Goal: Obtain resource: Download file/media

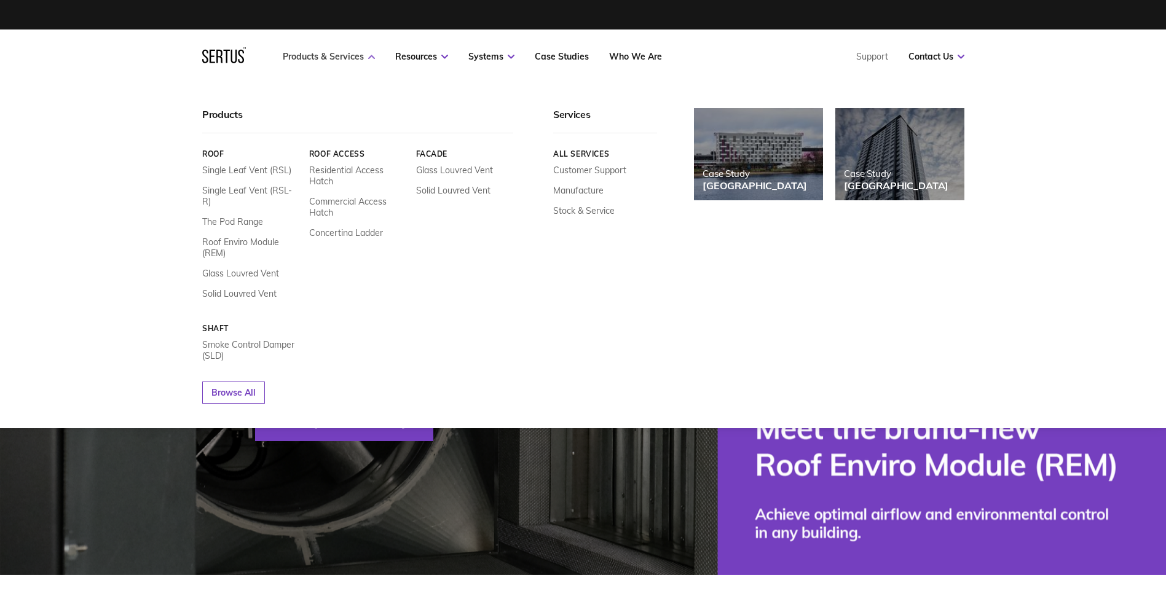
click at [328, 55] on link "Products & Services" at bounding box center [329, 56] width 92 height 11
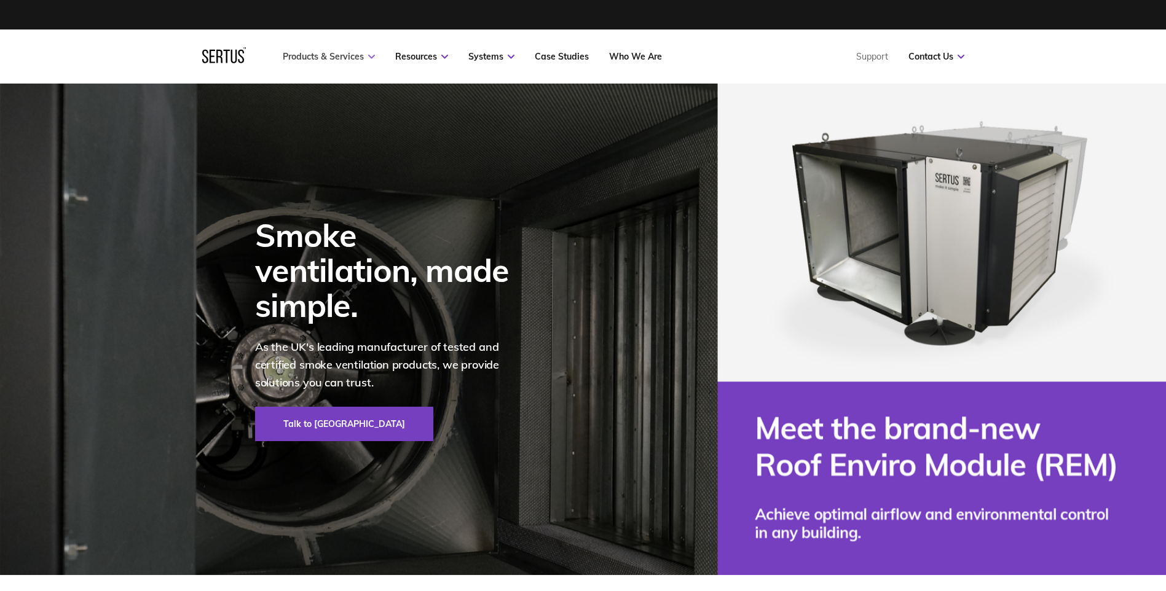
click at [328, 55] on link "Products & Services" at bounding box center [329, 56] width 92 height 11
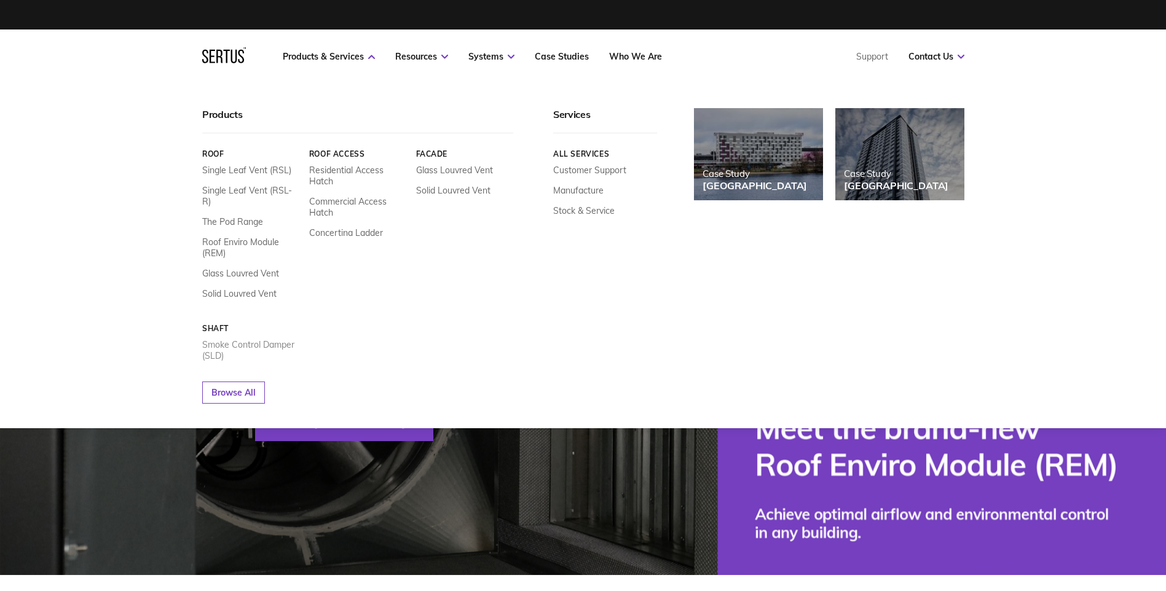
click at [254, 339] on link "Smoke Control Damper (SLD)" at bounding box center [251, 350] width 98 height 22
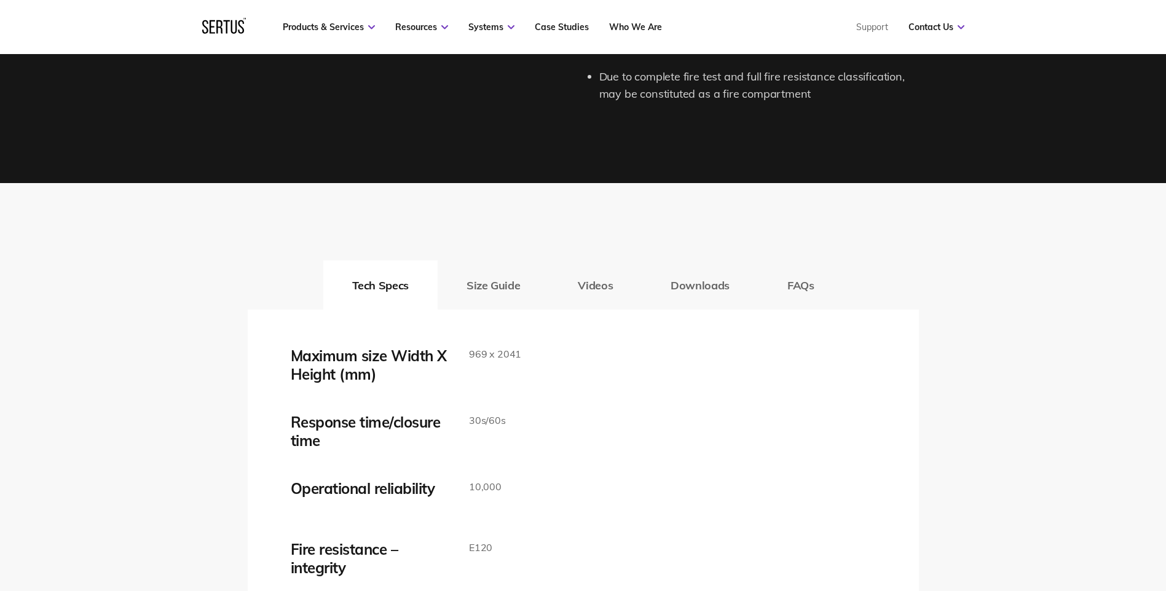
scroll to position [1845, 0]
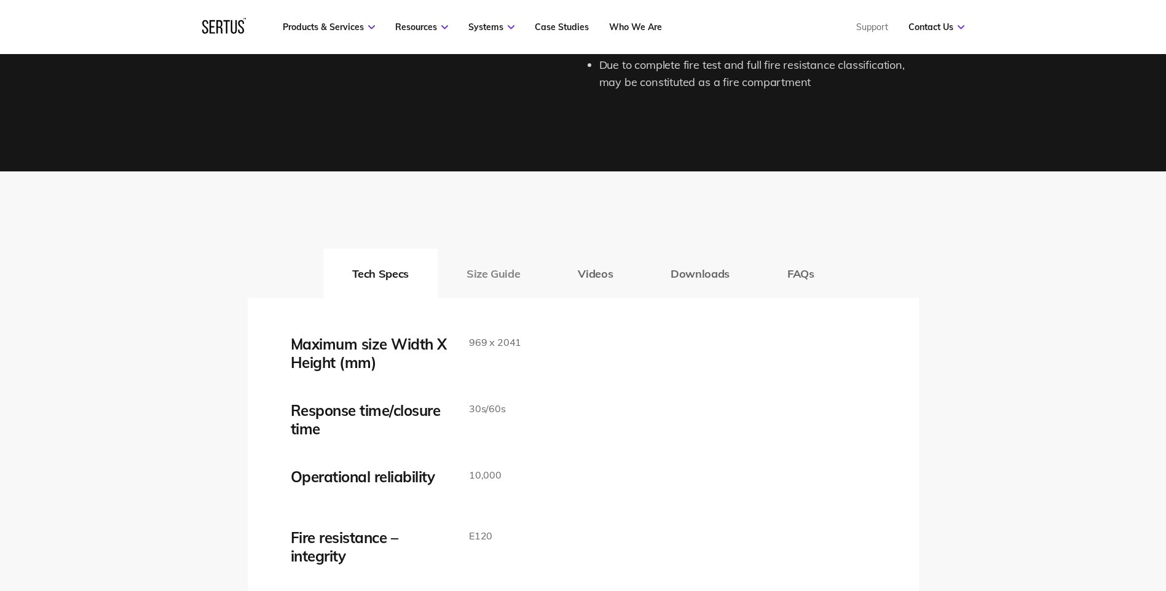
click at [483, 277] on button "Size Guide" at bounding box center [493, 273] width 111 height 49
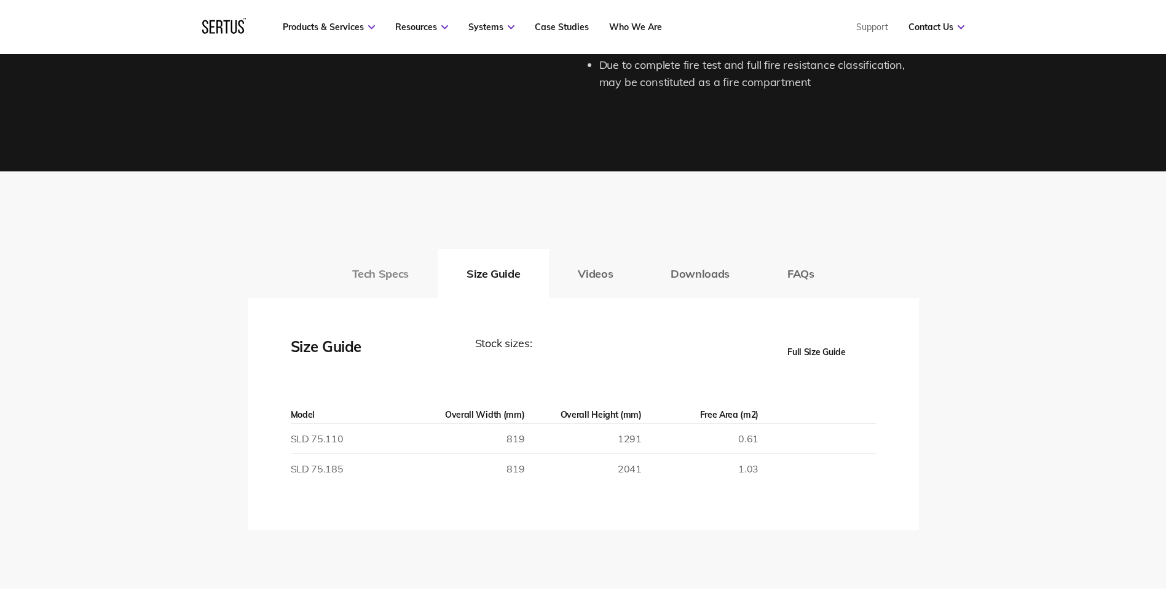
click at [392, 271] on button "Tech Specs" at bounding box center [380, 273] width 114 height 49
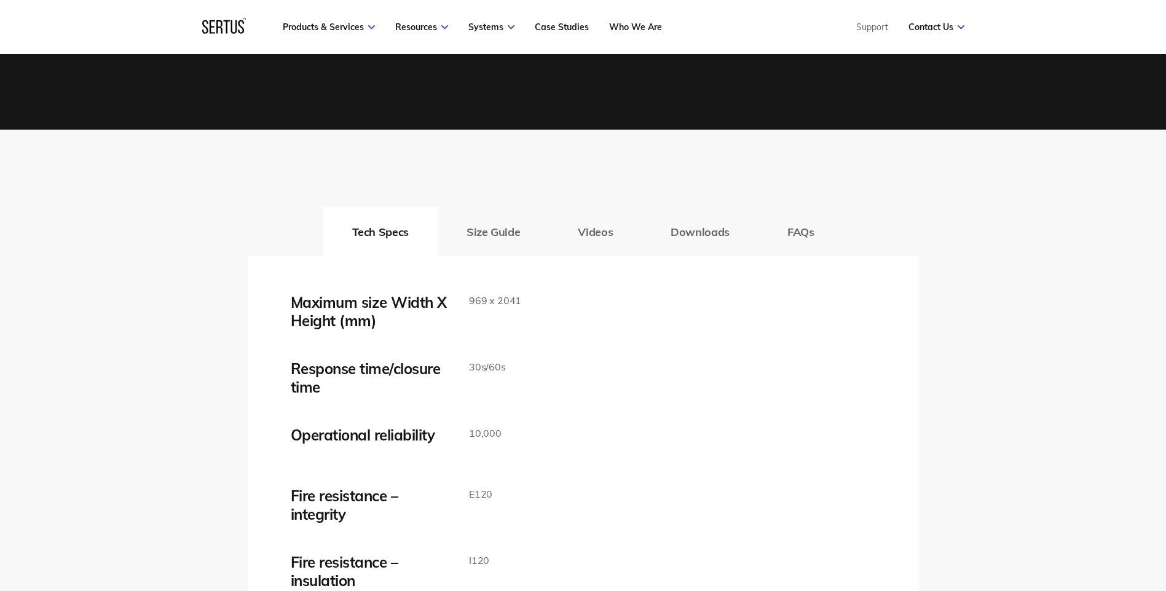
scroll to position [1722, 0]
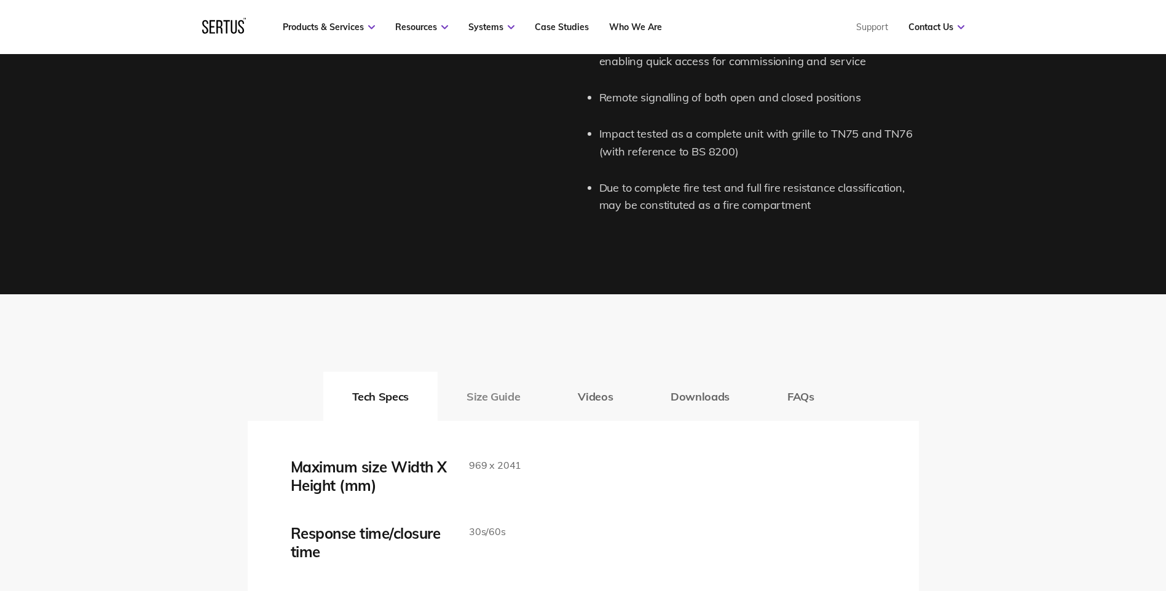
click at [483, 390] on button "Size Guide" at bounding box center [493, 396] width 111 height 49
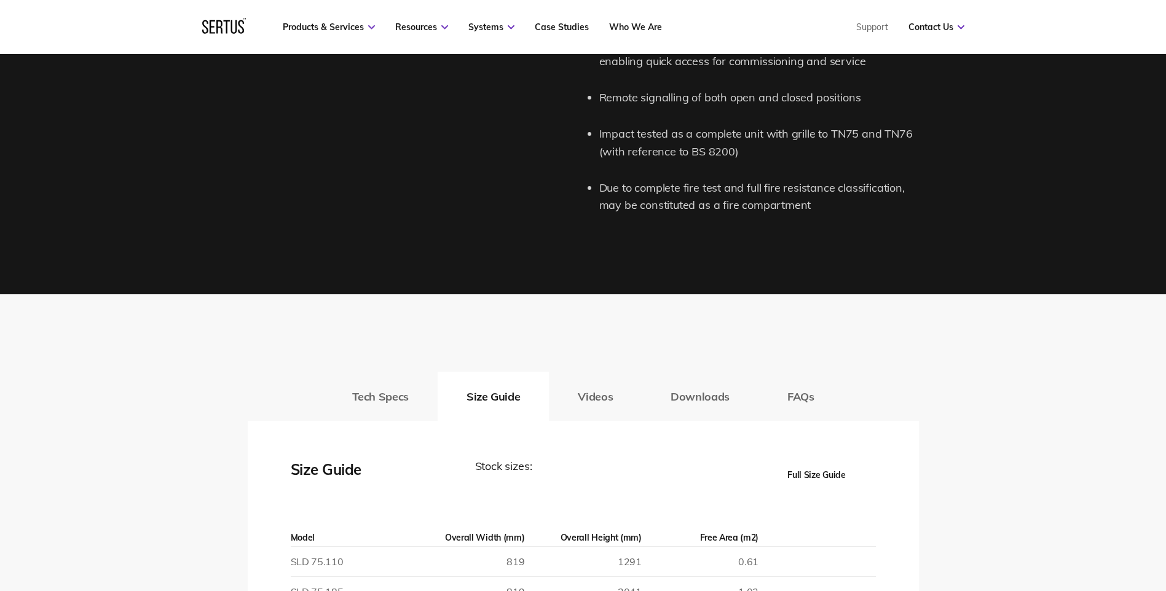
drag, startPoint x: 584, startPoint y: 395, endPoint x: 599, endPoint y: 400, distance: 16.7
click at [583, 396] on button "Videos" at bounding box center [595, 396] width 93 height 49
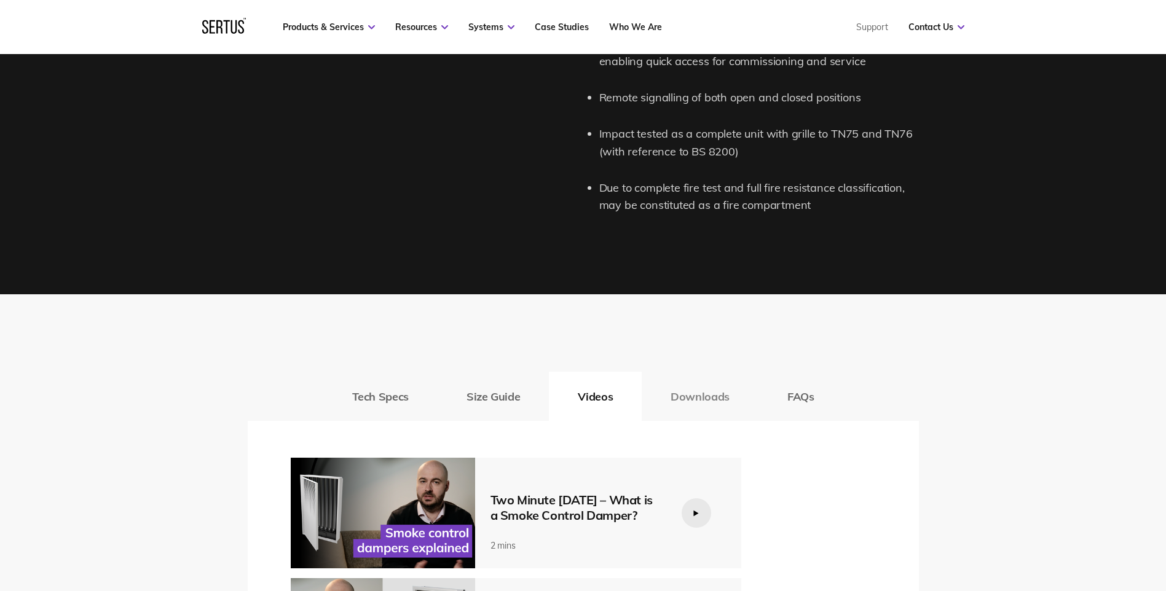
click at [689, 397] on button "Downloads" at bounding box center [700, 396] width 117 height 49
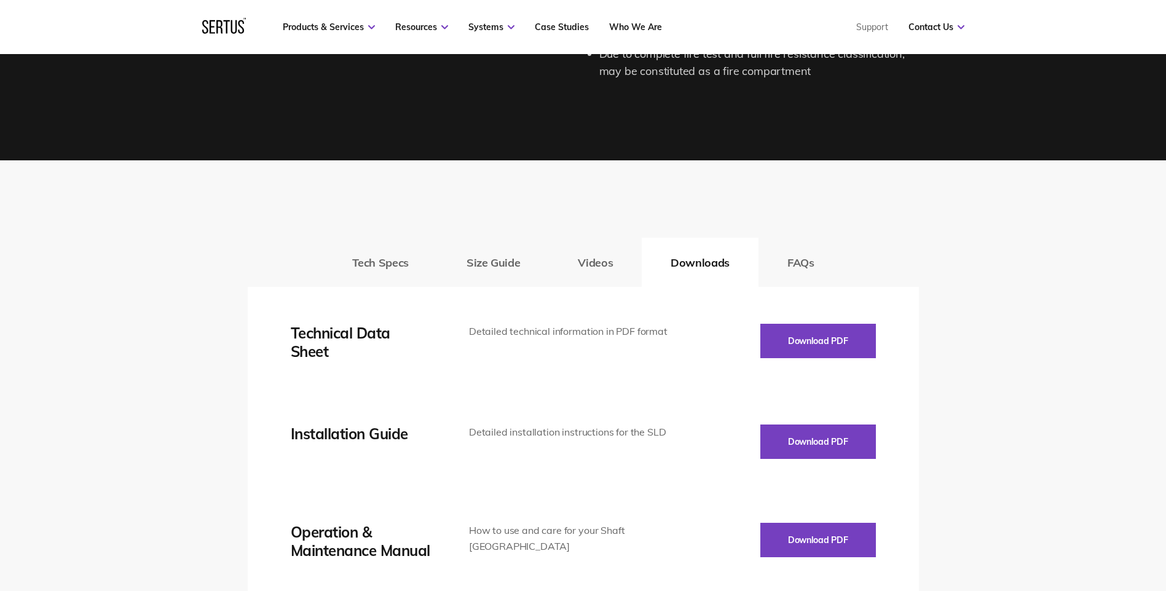
scroll to position [1968, 0]
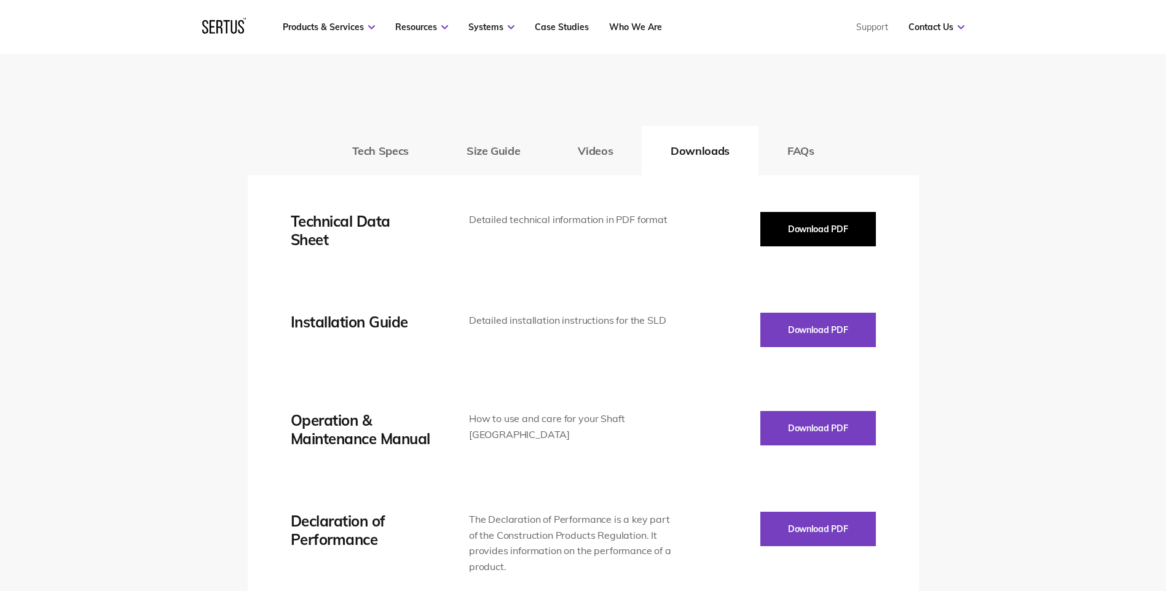
click at [797, 228] on button "Download PDF" at bounding box center [819, 229] width 116 height 34
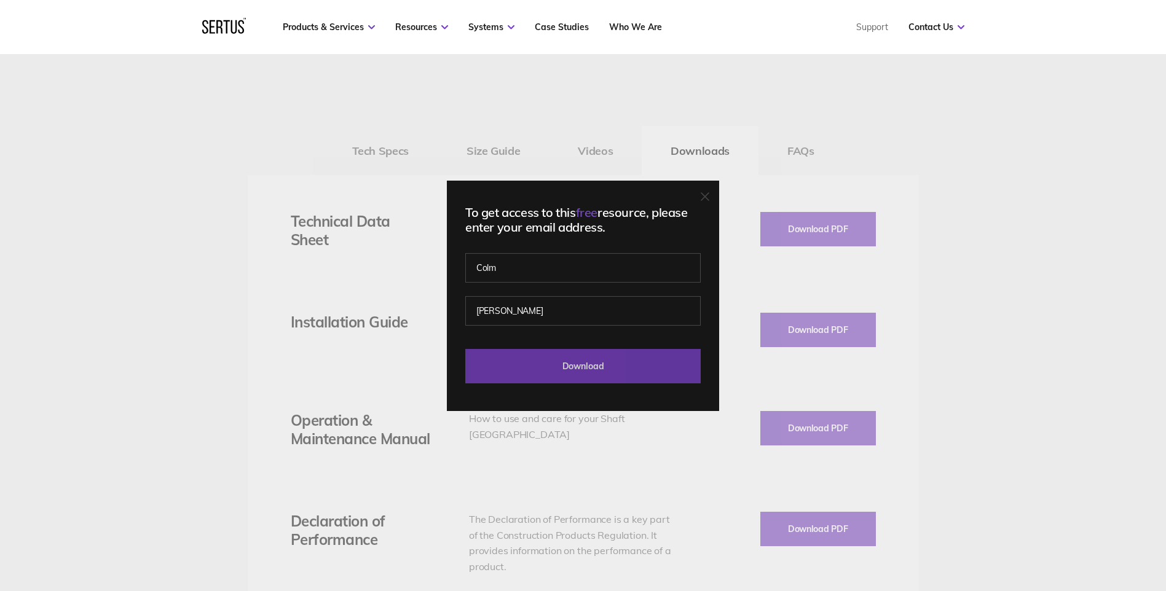
click at [587, 379] on input "Download" at bounding box center [582, 366] width 235 height 34
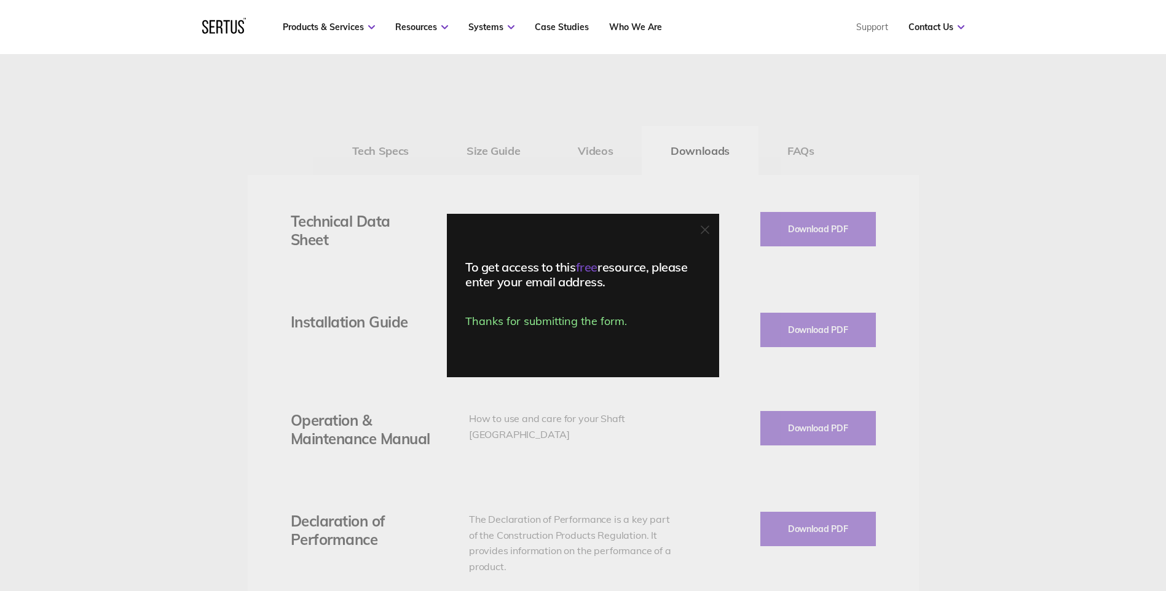
click at [835, 326] on div "To get access to this free resource, please enter your email address. Thanks fo…" at bounding box center [583, 295] width 1166 height 591
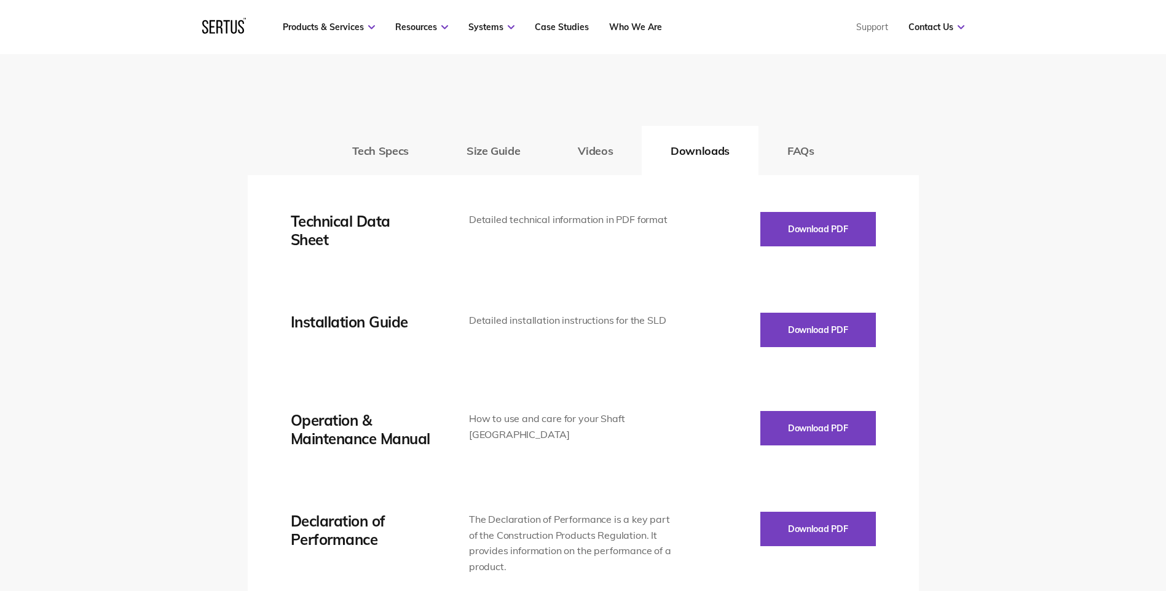
click at [835, 327] on button "Download PDF" at bounding box center [819, 330] width 116 height 34
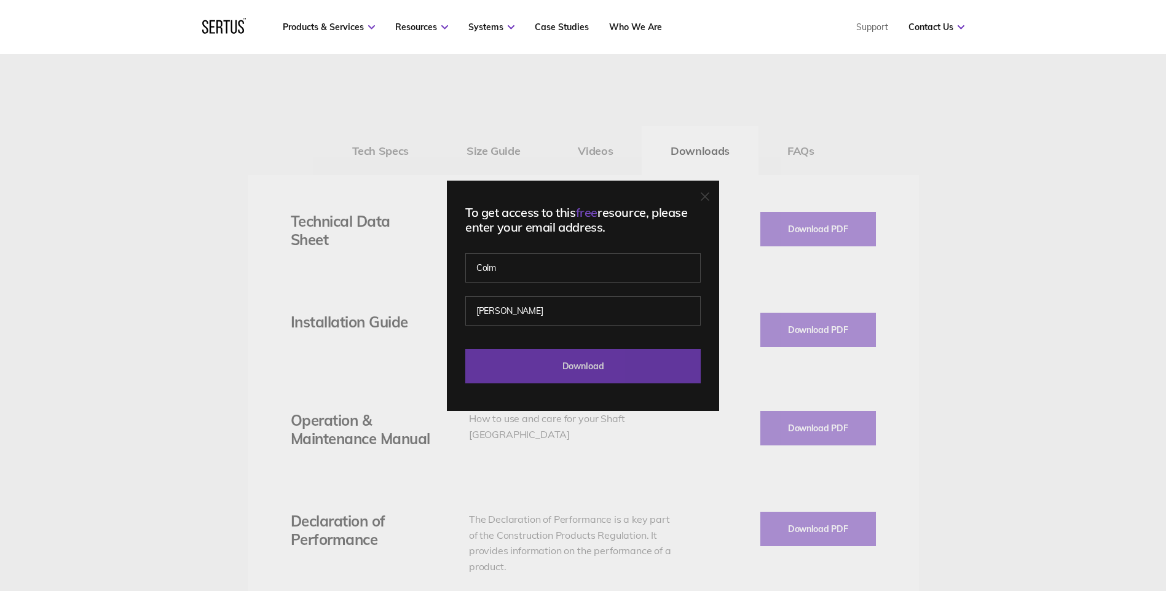
click at [590, 375] on input "Download" at bounding box center [582, 366] width 235 height 34
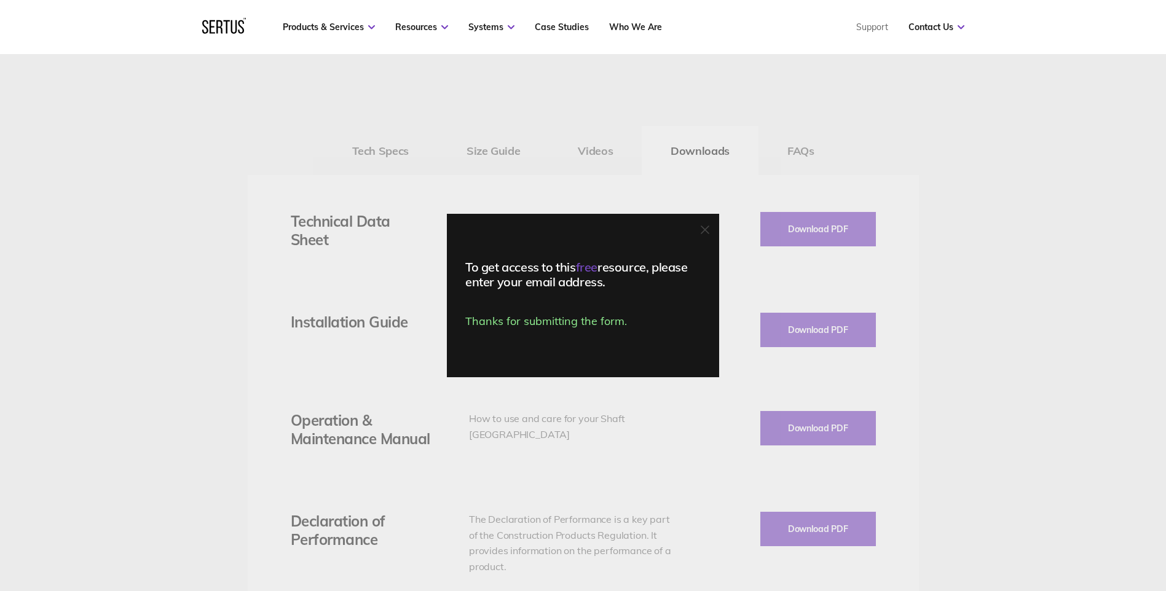
click at [813, 429] on div "To get access to this free resource, please enter your email address. Thanks fo…" at bounding box center [583, 295] width 1166 height 591
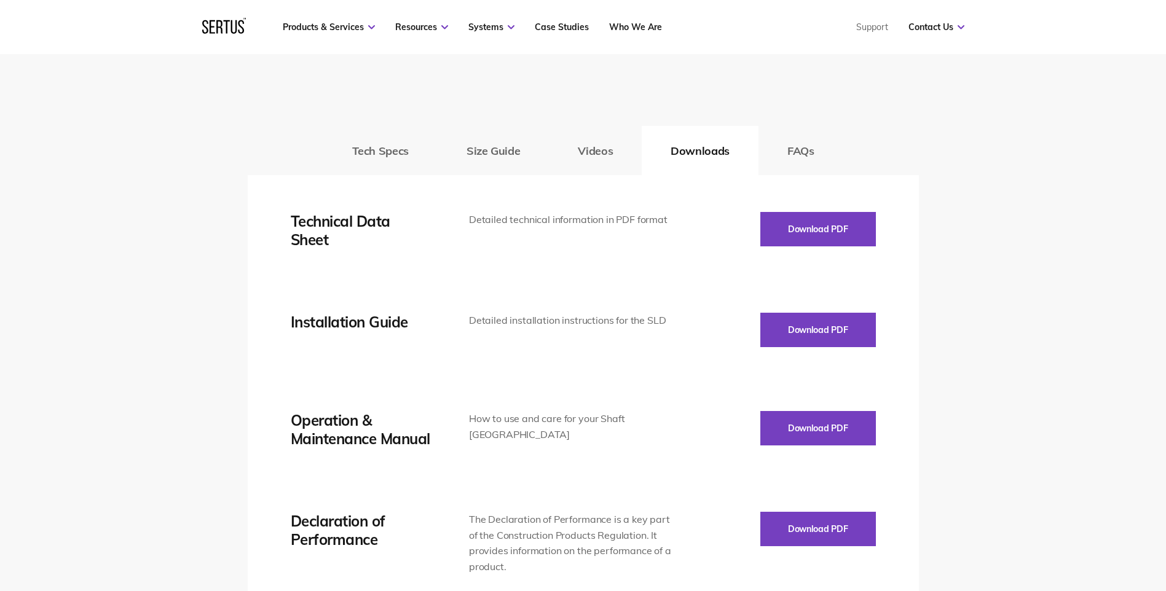
click at [813, 429] on button "Download PDF" at bounding box center [819, 428] width 116 height 34
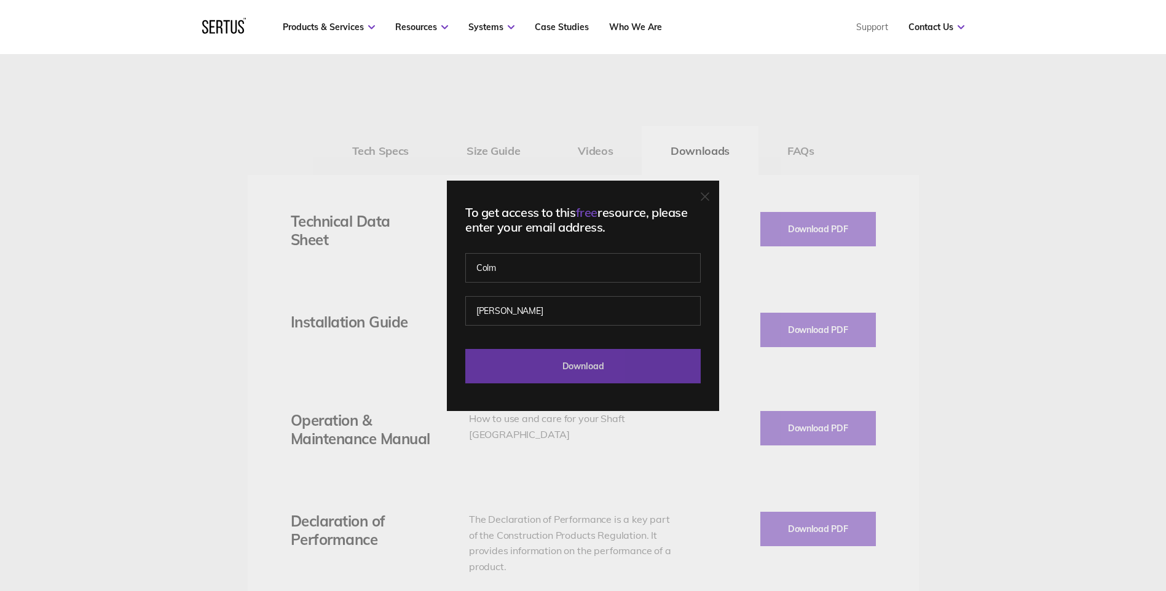
click at [640, 361] on input "Download" at bounding box center [582, 366] width 235 height 34
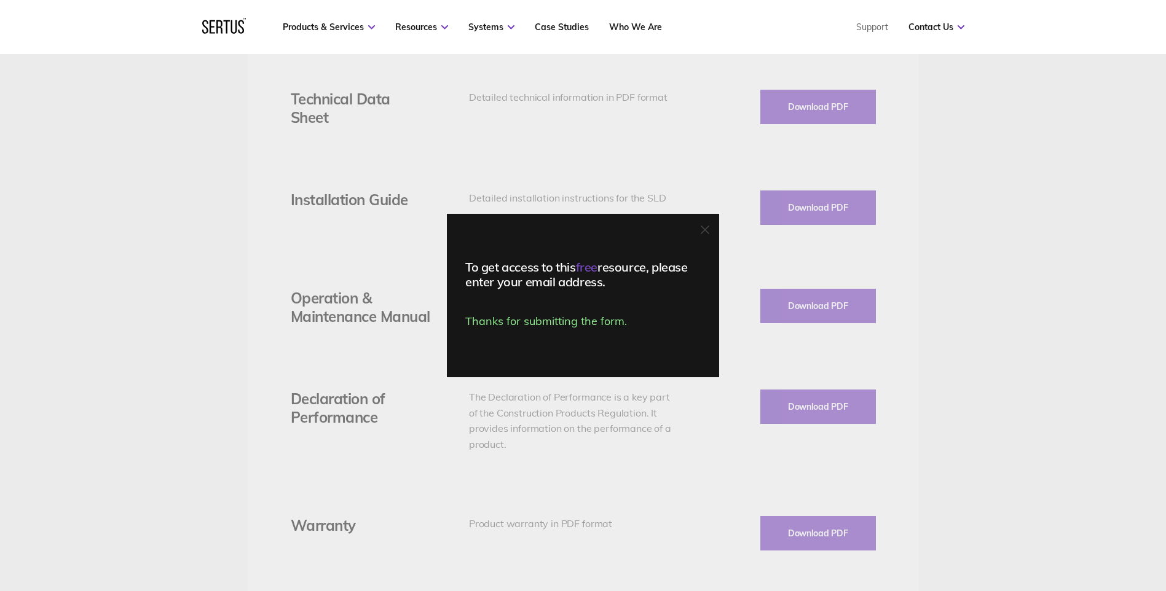
scroll to position [2091, 0]
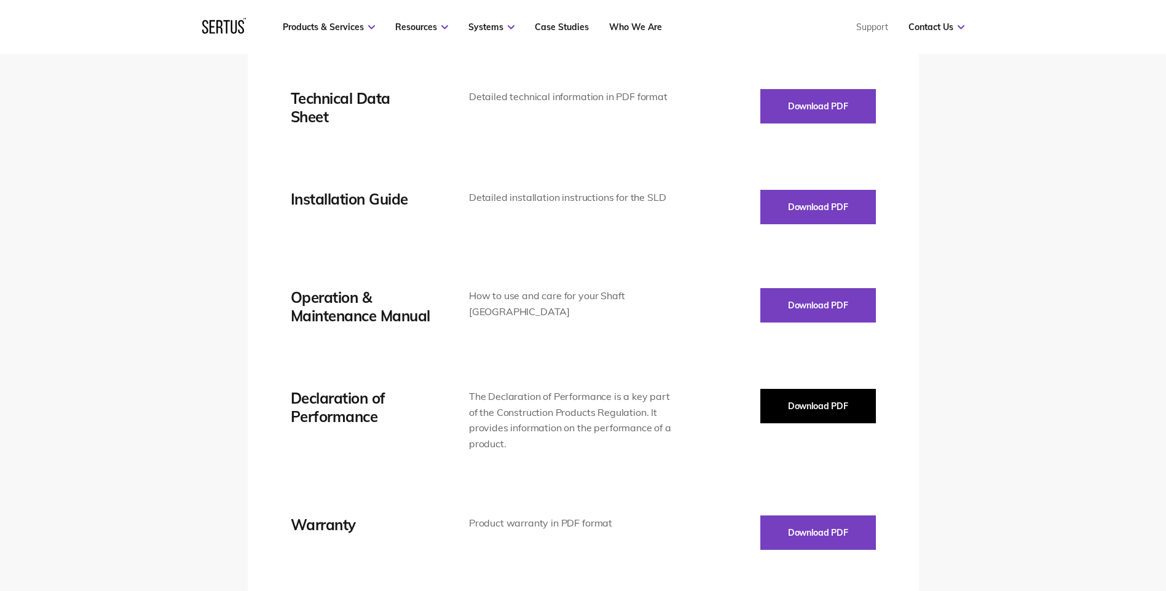
click at [813, 411] on button "Download PDF" at bounding box center [819, 406] width 116 height 34
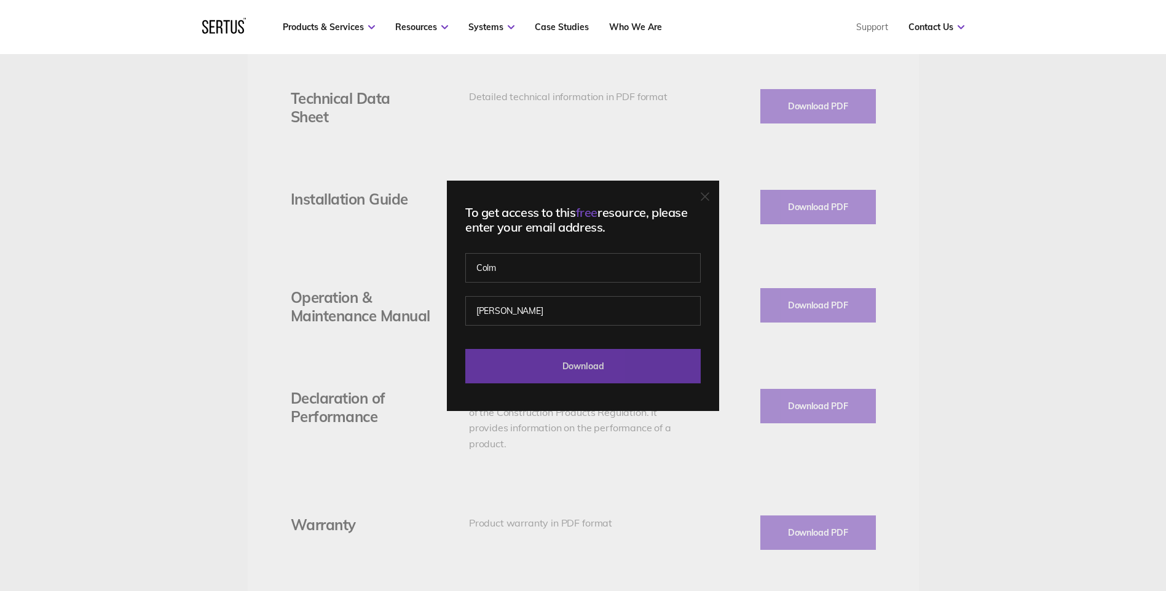
click at [682, 365] on input "Download" at bounding box center [582, 366] width 235 height 34
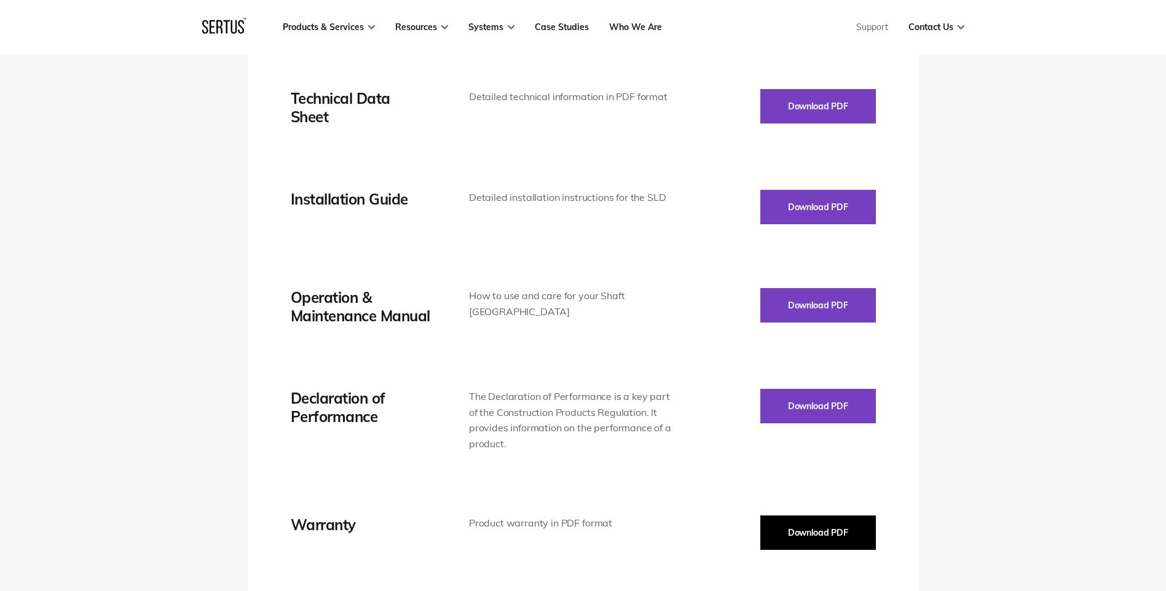
click at [795, 526] on button "Download PDF" at bounding box center [819, 533] width 116 height 34
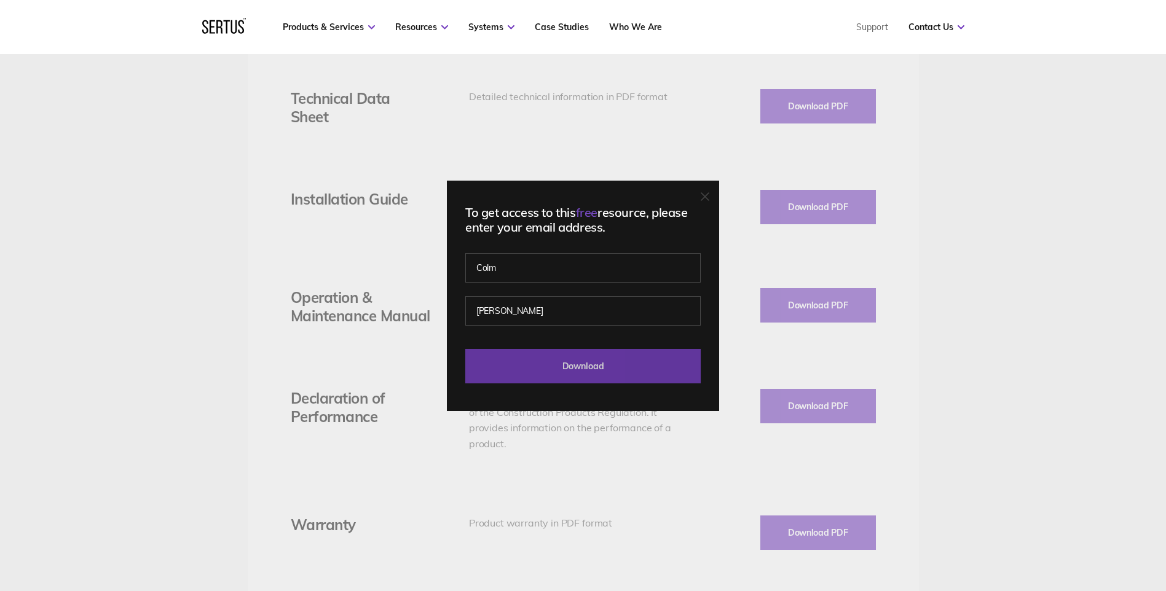
click at [603, 374] on input "Download" at bounding box center [582, 366] width 235 height 34
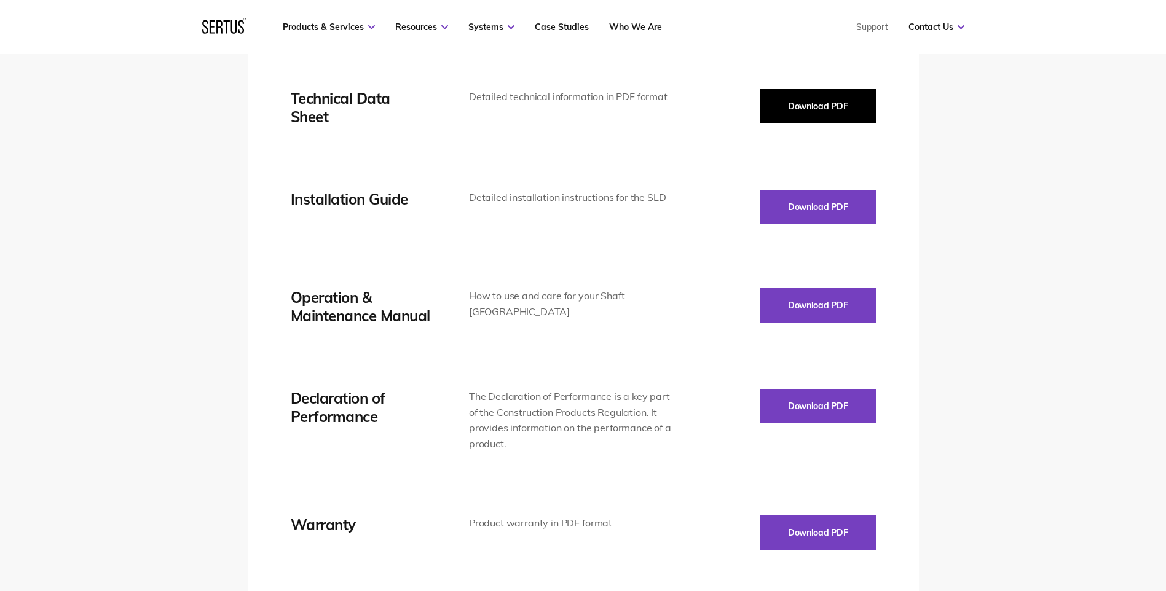
click at [809, 121] on button "Download PDF" at bounding box center [819, 106] width 116 height 34
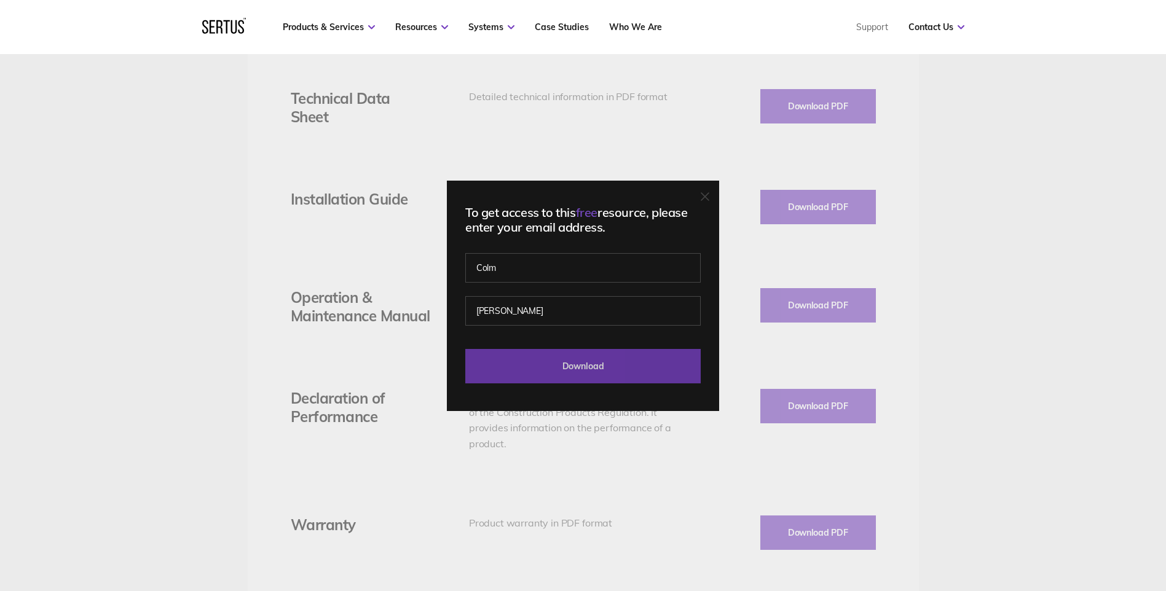
click at [630, 367] on input "Download" at bounding box center [582, 366] width 235 height 34
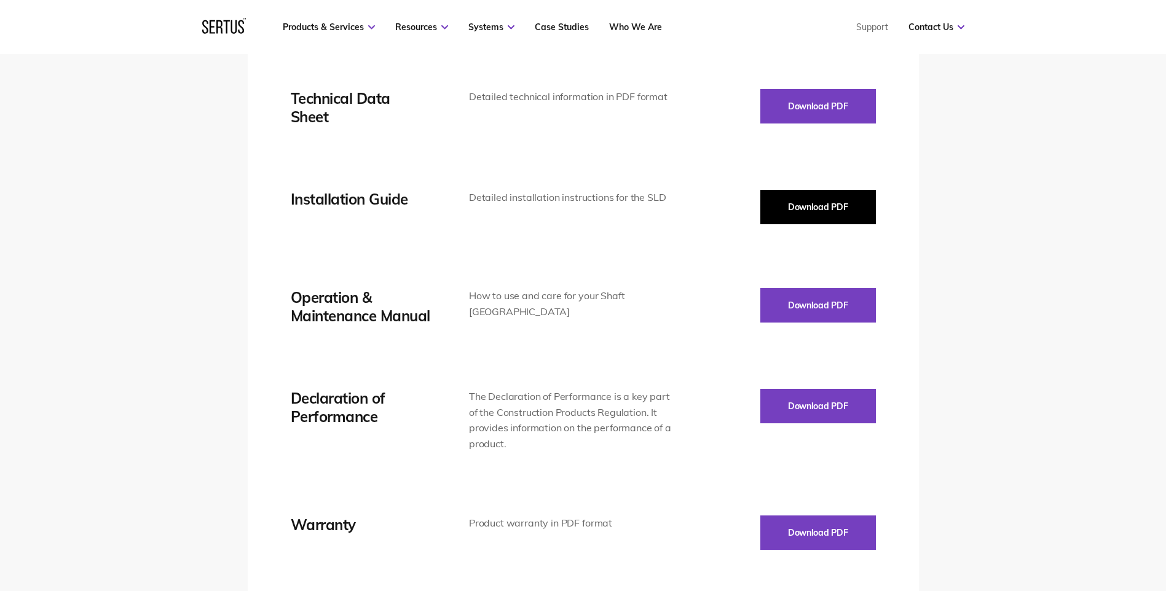
click at [792, 213] on button "Download PDF" at bounding box center [819, 207] width 116 height 34
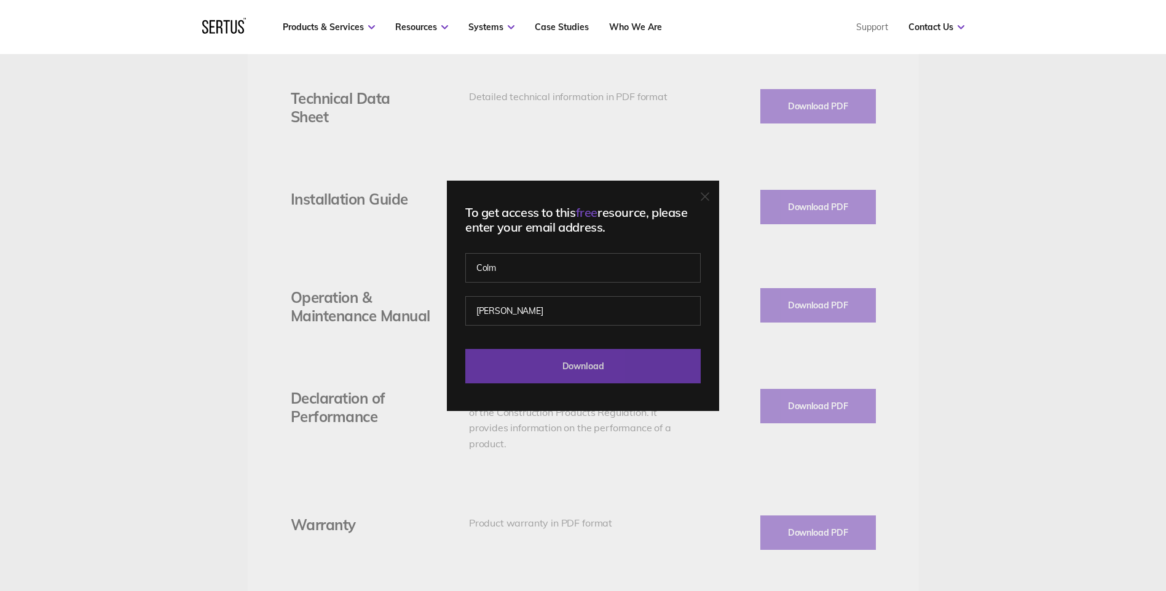
click at [559, 352] on input "Download" at bounding box center [582, 366] width 235 height 34
